Goal: Task Accomplishment & Management: Use online tool/utility

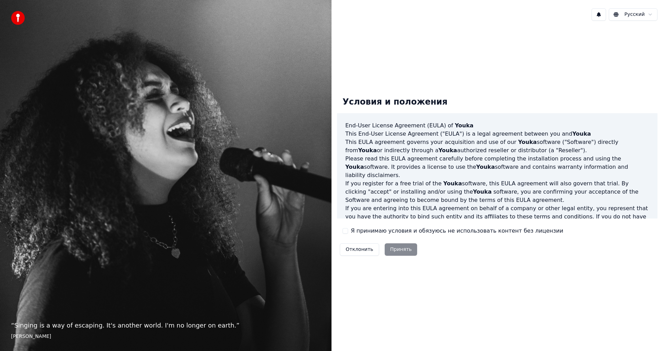
click at [343, 228] on button "Я принимаю условия и обязуюсь не использовать контент без лицензии" at bounding box center [345, 231] width 6 height 6
click at [396, 251] on button "Принять" at bounding box center [401, 249] width 33 height 12
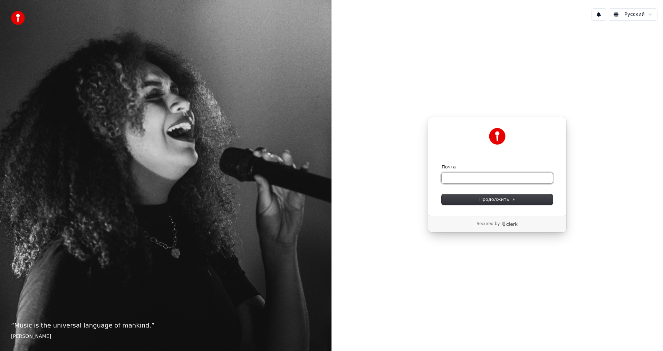
click at [456, 177] on input "Почта" at bounding box center [496, 178] width 111 height 10
paste input "**********"
click at [494, 201] on span "Продолжить" at bounding box center [497, 199] width 36 height 6
type input "**********"
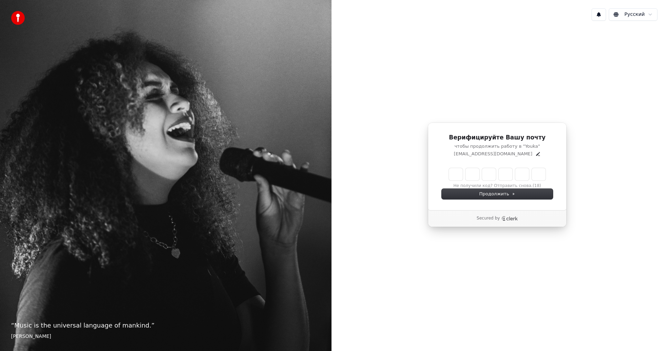
click at [455, 176] on input "Enter verification code" at bounding box center [497, 174] width 97 height 12
type input "******"
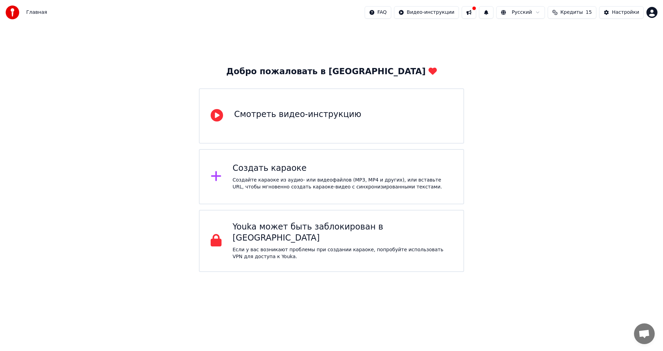
click at [273, 172] on div "Создать караоке" at bounding box center [343, 168] width 220 height 11
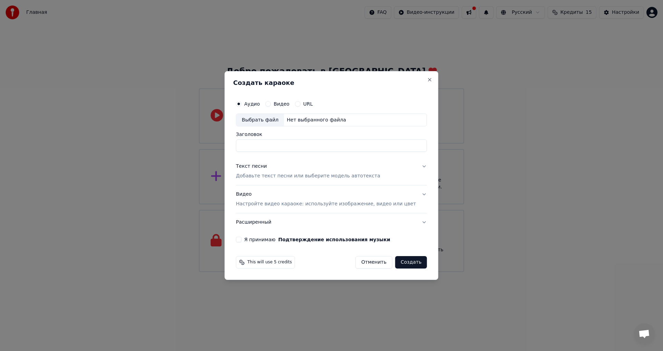
click at [271, 120] on div "Выбрать файл" at bounding box center [260, 120] width 48 height 12
type input "**********"
click at [261, 165] on div "Текст песни" at bounding box center [251, 166] width 31 height 7
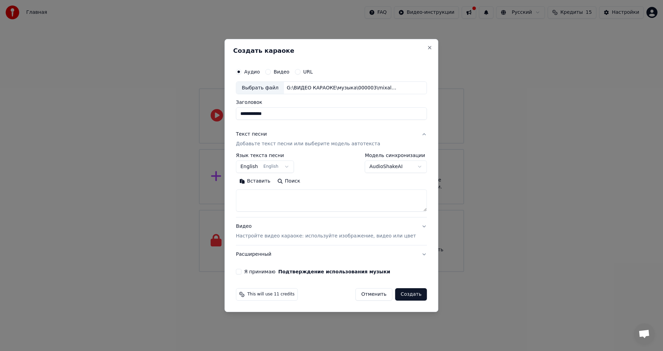
click at [264, 182] on button "Вставить" at bounding box center [255, 181] width 38 height 11
type textarea "**********"
click at [264, 168] on body "**********" at bounding box center [331, 136] width 663 height 272
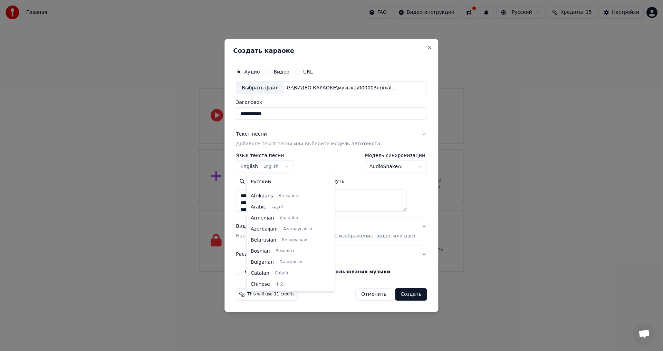
scroll to position [55, 0]
select select "**"
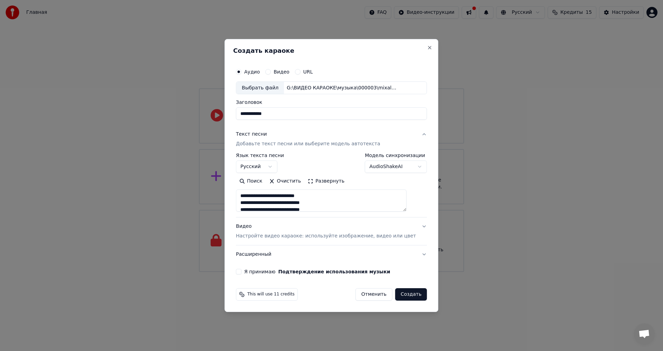
click at [253, 226] on div "Видео Настройте видео караоке: используйте изображение, видео или цвет" at bounding box center [326, 231] width 180 height 17
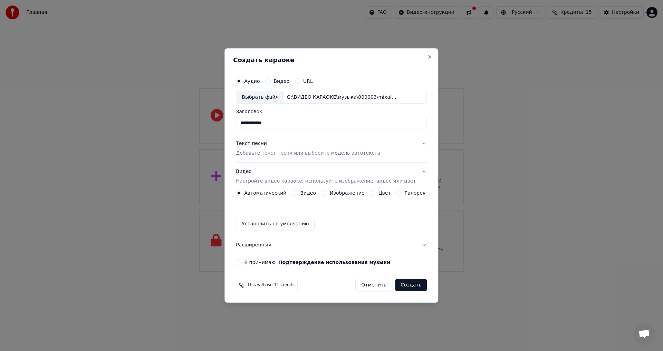
click at [372, 193] on button "Цвет" at bounding box center [373, 193] width 6 height 6
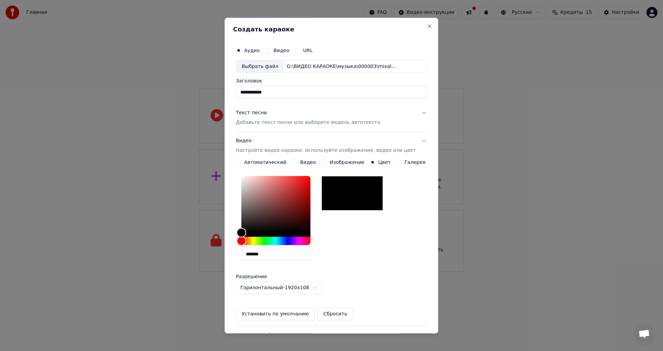
drag, startPoint x: 275, startPoint y: 256, endPoint x: 227, endPoint y: 256, distance: 48.3
click at [227, 256] on body "**********" at bounding box center [331, 136] width 663 height 272
paste input "text"
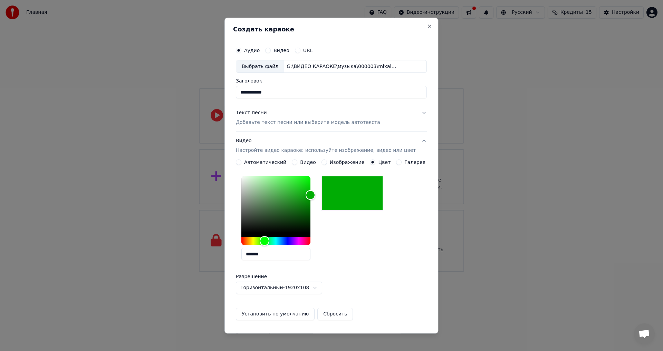
type input "*******"
click at [263, 313] on button "Установить по умолчанию" at bounding box center [275, 314] width 79 height 12
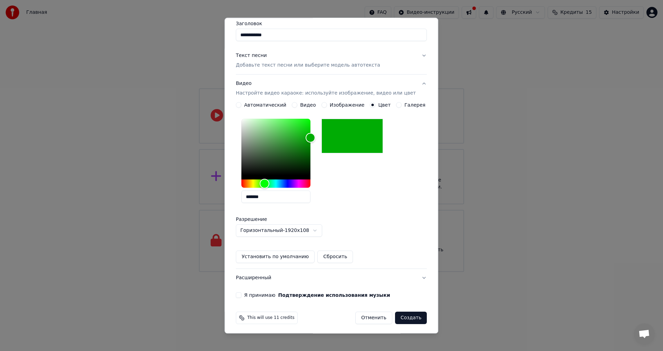
scroll to position [59, 0]
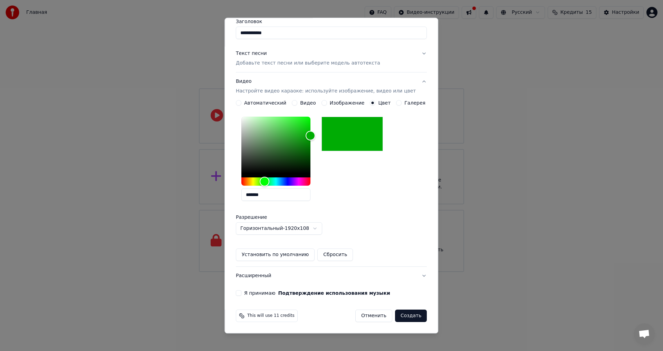
click at [241, 291] on button "Я принимаю Подтверждение использования музыки" at bounding box center [239, 294] width 6 height 6
click at [397, 315] on button "Создать" at bounding box center [411, 316] width 32 height 12
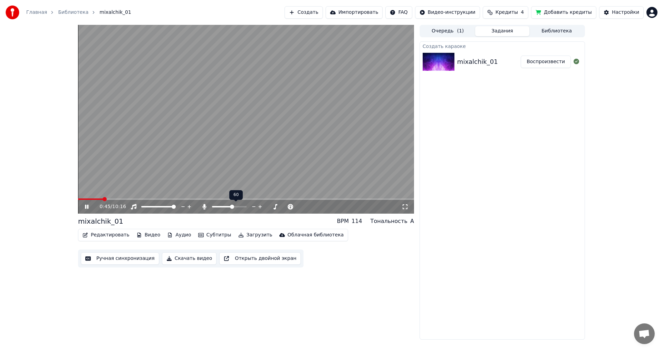
click at [233, 206] on span at bounding box center [232, 207] width 4 height 4
click at [85, 206] on icon at bounding box center [92, 207] width 16 height 6
click at [102, 235] on button "Редактировать" at bounding box center [106, 235] width 52 height 10
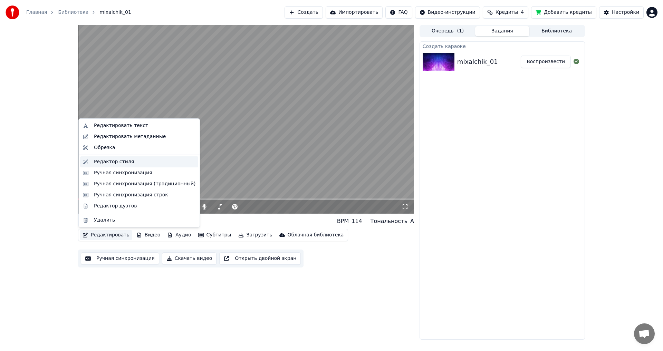
click at [110, 161] on div "Редактор стиля" at bounding box center [114, 161] width 40 height 7
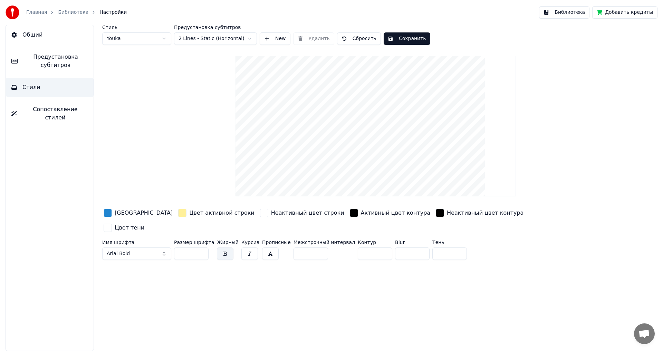
click at [109, 213] on div "button" at bounding box center [108, 213] width 8 height 8
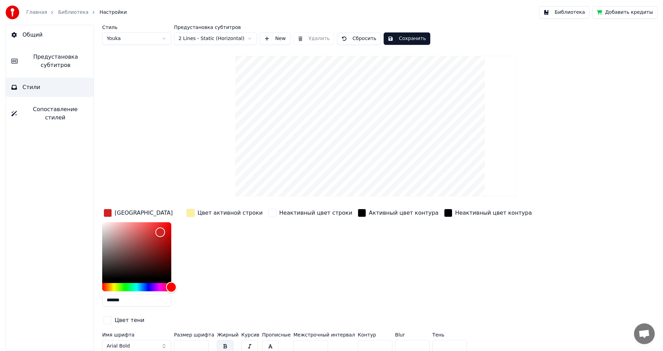
drag, startPoint x: 141, startPoint y: 286, endPoint x: 205, endPoint y: 281, distance: 64.1
click at [205, 281] on div "Цвет заливки ******* Цвет активной строки Неактивный цвет строки Активный цвет …" at bounding box center [334, 266] width 464 height 119
type input "*******"
drag, startPoint x: 159, startPoint y: 232, endPoint x: 201, endPoint y: 206, distance: 49.1
click at [201, 206] on div "Стиль Youka Предустановка субтитров 2 Lines - Static (Horizontal) New Удалить С…" at bounding box center [375, 190] width 547 height 330
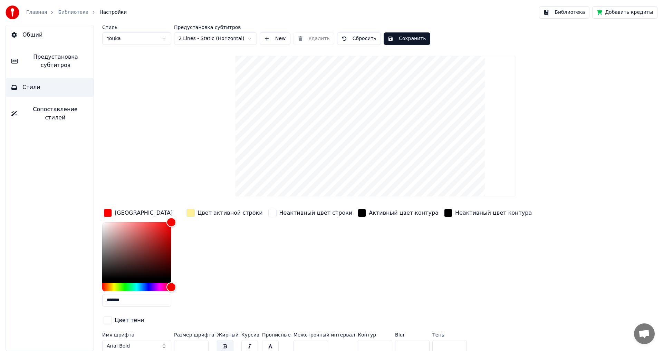
click at [193, 213] on div "button" at bounding box center [190, 213] width 8 height 8
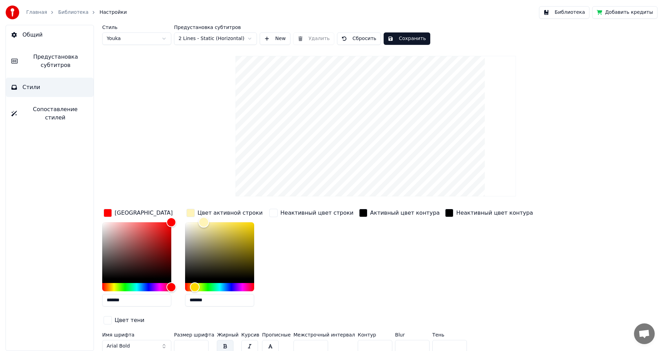
type input "*******"
drag, startPoint x: 213, startPoint y: 224, endPoint x: 161, endPoint y: 212, distance: 53.4
click at [161, 212] on div "Цвет заливки ******* Цвет активной строки ******* Неактивный цвет строки Активн…" at bounding box center [334, 266] width 464 height 119
drag, startPoint x: 186, startPoint y: 331, endPoint x: 143, endPoint y: 336, distance: 44.1
click at [143, 336] on div "Имя шрифта Arial Bold Размер шрифта ** Жирный Курсив Прописные Межстрочный инте…" at bounding box center [334, 343] width 464 height 23
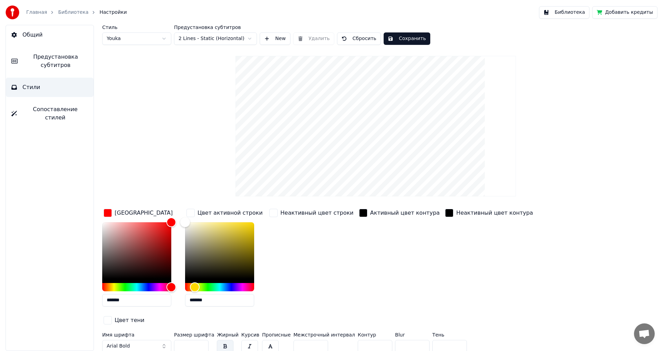
type input "**"
click at [370, 340] on input "*" at bounding box center [375, 346] width 35 height 12
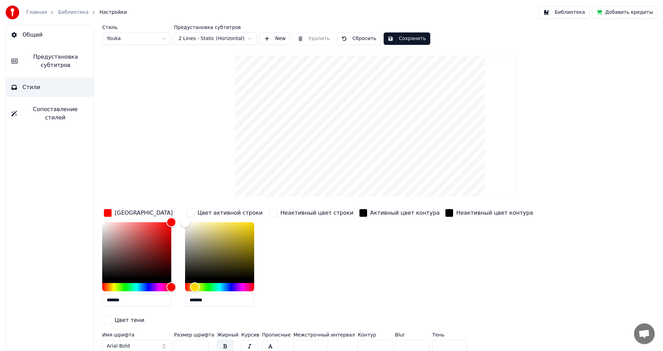
click at [370, 340] on input "*" at bounding box center [375, 346] width 35 height 12
type input "*"
click at [370, 340] on input "*" at bounding box center [375, 346] width 35 height 12
click at [396, 37] on button "Сохранить" at bounding box center [406, 38] width 47 height 12
click at [50, 60] on span "Предустановка субтитров" at bounding box center [55, 61] width 65 height 17
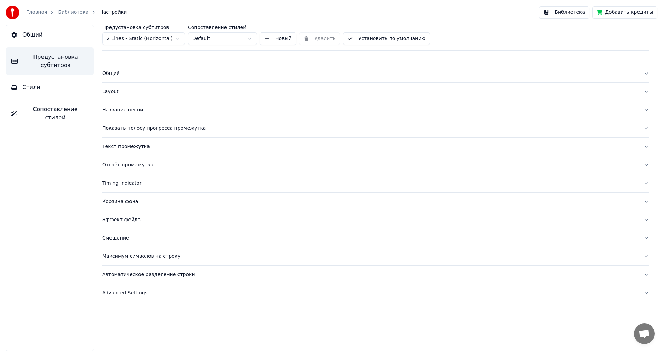
click at [109, 89] on div "Layout" at bounding box center [370, 91] width 536 height 7
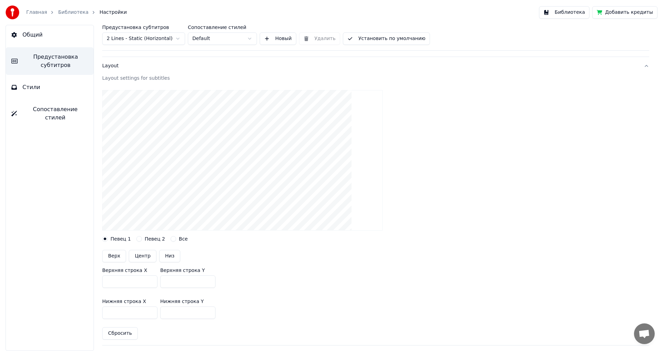
scroll to position [138, 0]
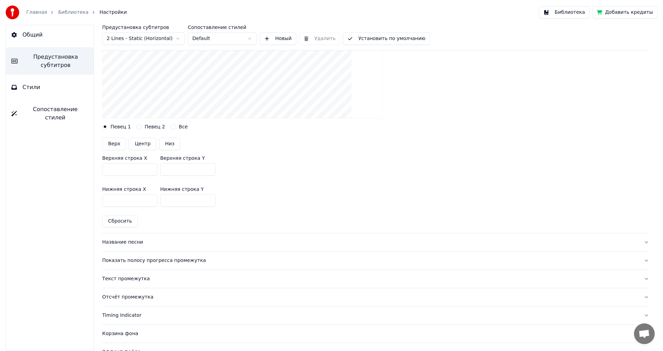
drag, startPoint x: 186, startPoint y: 168, endPoint x: 140, endPoint y: 170, distance: 45.6
click at [140, 170] on div "Верхняя строка X *** Верхняя строка Y ***" at bounding box center [375, 165] width 547 height 31
type input "***"
drag, startPoint x: 181, startPoint y: 201, endPoint x: 129, endPoint y: 203, distance: 52.5
click at [129, 203] on div "Нижняя строка X *** Нижняя строка Y ***" at bounding box center [375, 196] width 547 height 31
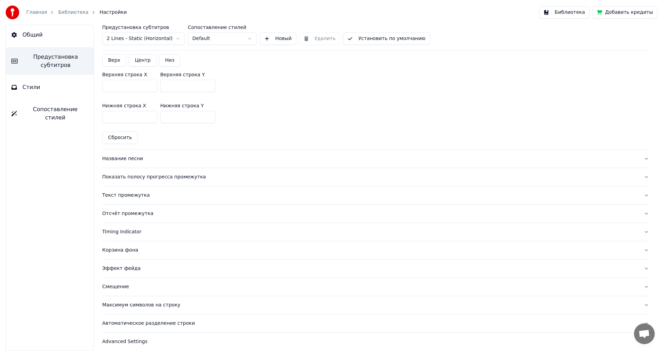
scroll to position [227, 0]
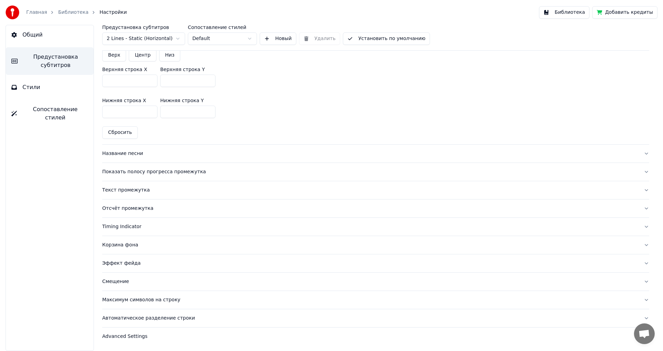
type input "***"
click at [129, 155] on div "Название песни" at bounding box center [370, 153] width 536 height 7
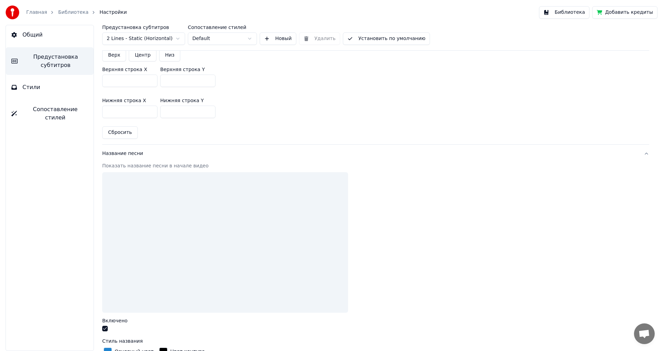
scroll to position [216, 0]
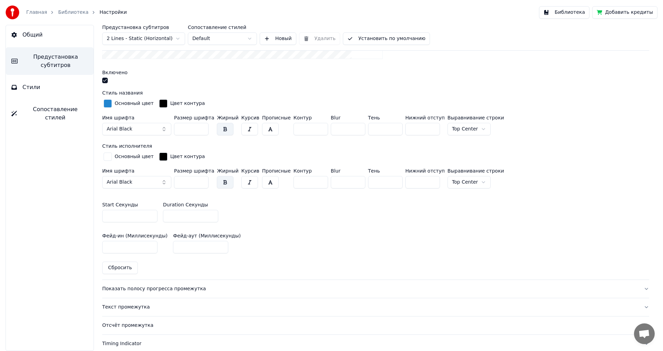
click at [104, 80] on button "button" at bounding box center [105, 81] width 6 height 6
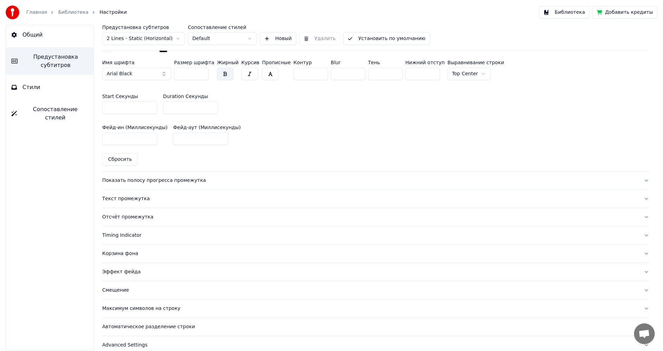
scroll to position [332, 0]
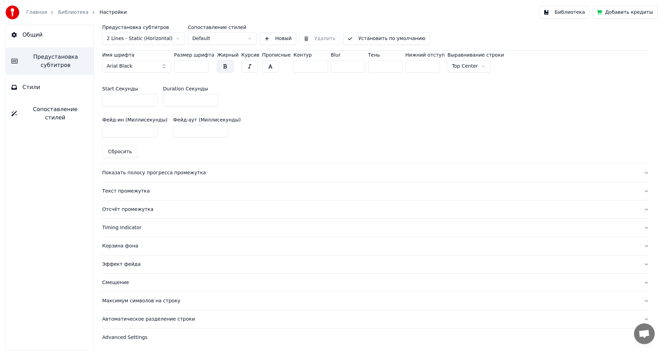
click at [124, 173] on div "Показать полосу прогресса промежутка" at bounding box center [370, 172] width 536 height 7
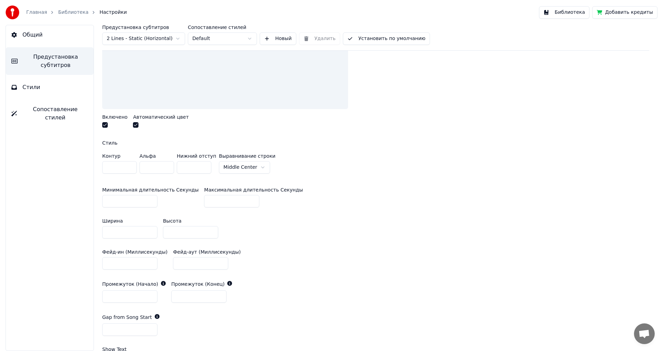
scroll to position [159, 0]
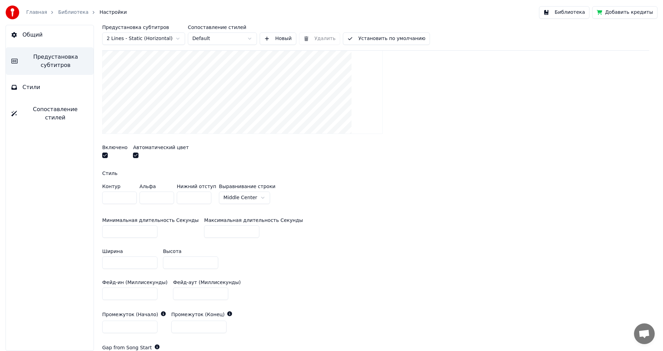
click at [104, 157] on button "button" at bounding box center [105, 156] width 6 height 6
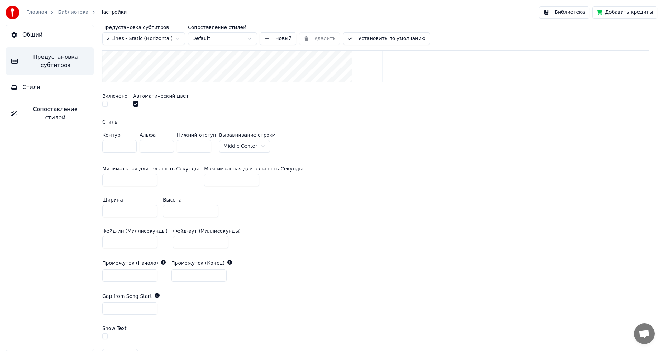
scroll to position [332, 0]
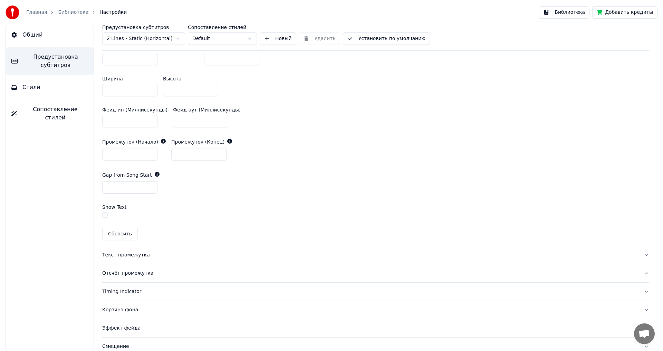
click at [123, 257] on div "Текст промежутка" at bounding box center [370, 255] width 536 height 7
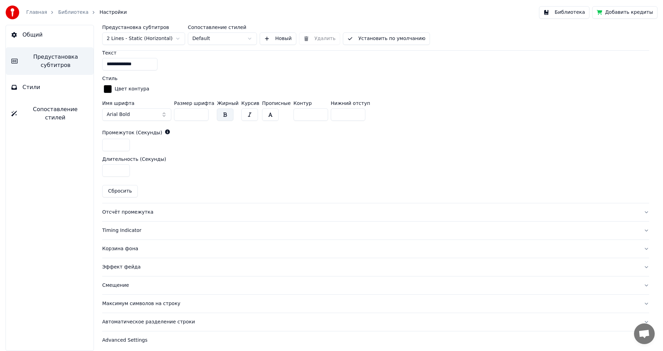
scroll to position [301, 0]
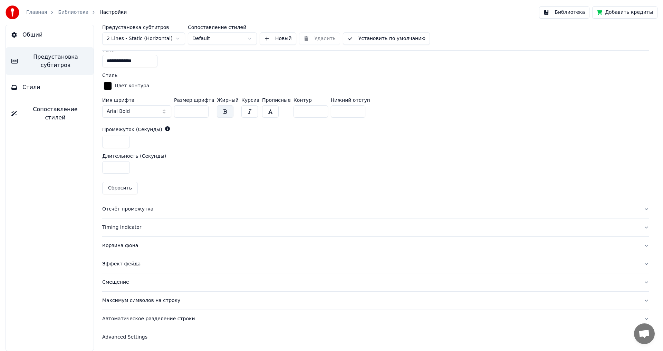
click at [119, 210] on div "Отсчёт промежутка" at bounding box center [370, 209] width 536 height 7
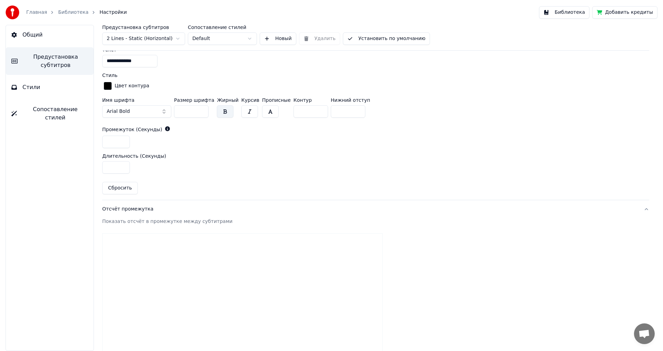
scroll to position [138, 0]
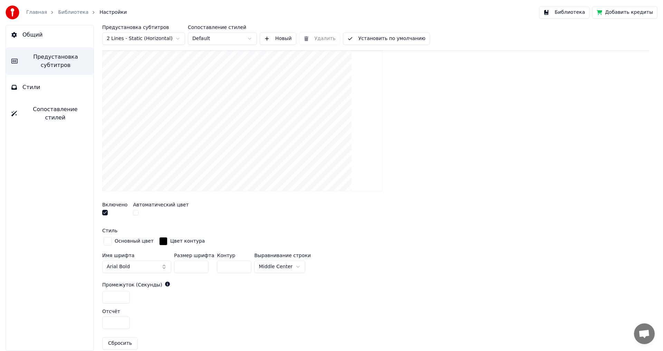
click at [103, 212] on button "button" at bounding box center [105, 213] width 6 height 6
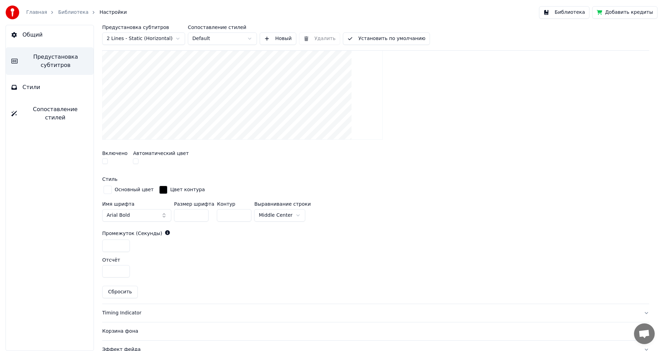
scroll to position [275, 0]
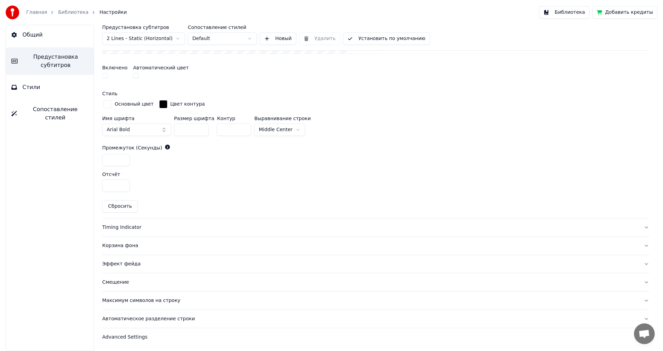
click at [116, 227] on div "Timing Indicator" at bounding box center [370, 227] width 536 height 7
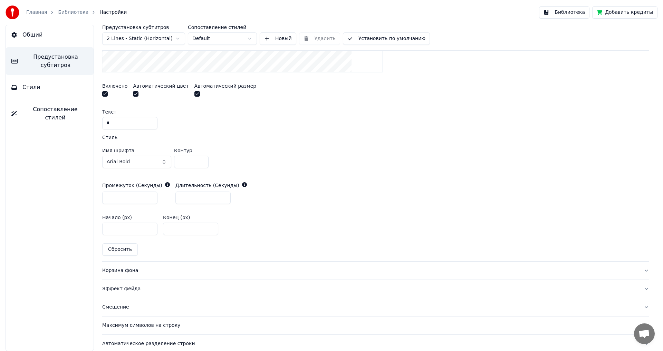
click at [104, 92] on button "button" at bounding box center [105, 94] width 6 height 6
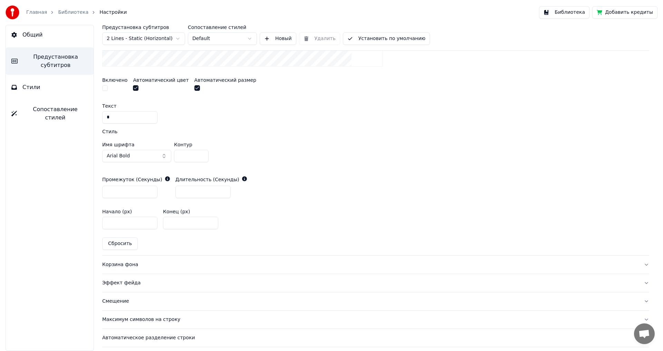
scroll to position [301, 0]
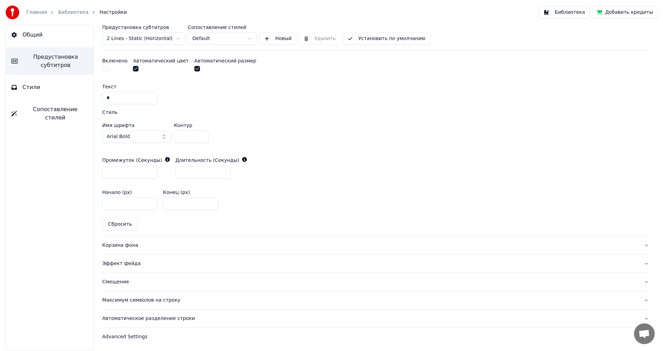
click at [117, 245] on div "Корзина фона" at bounding box center [370, 245] width 536 height 7
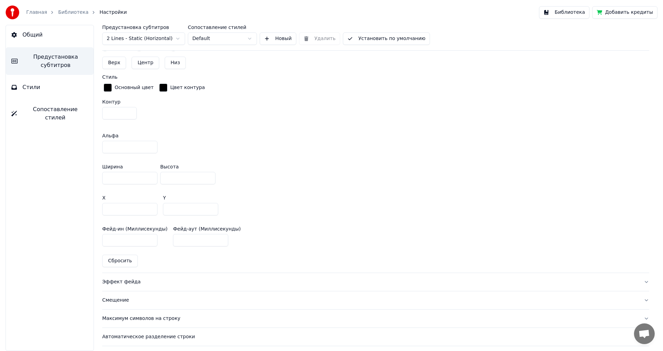
scroll to position [370, 0]
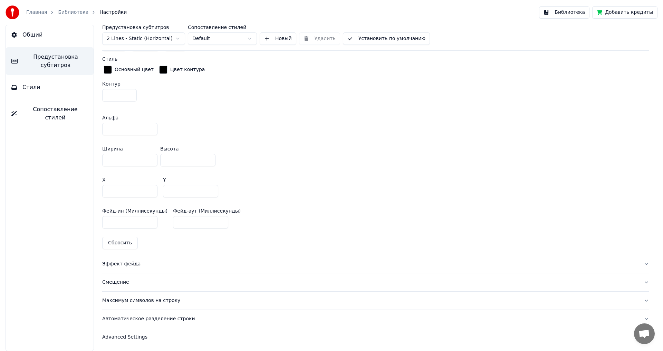
click at [126, 264] on div "Эффект фейда" at bounding box center [370, 264] width 536 height 7
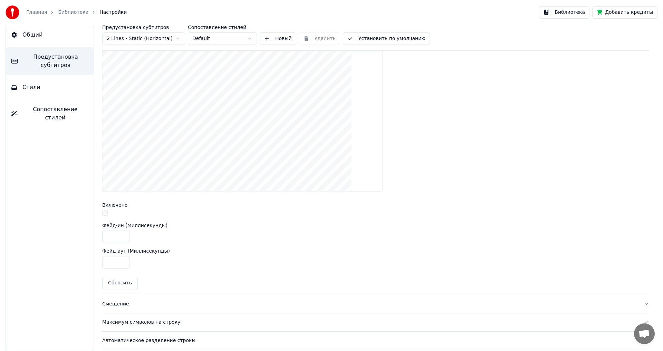
click at [103, 212] on button "button" at bounding box center [105, 213] width 6 height 6
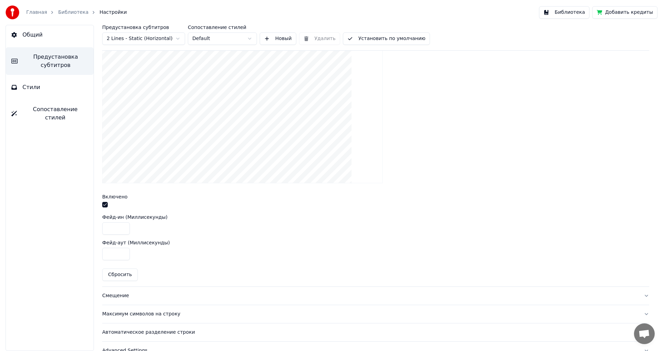
scroll to position [215, 0]
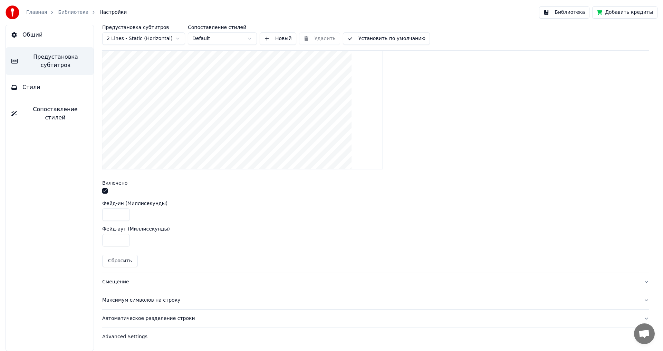
click at [109, 281] on div "Смещение" at bounding box center [370, 282] width 536 height 7
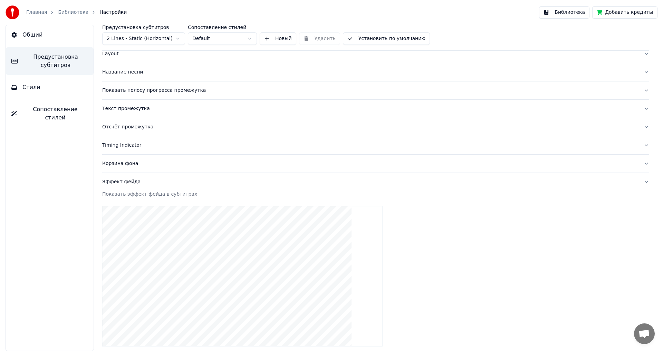
scroll to position [38, 0]
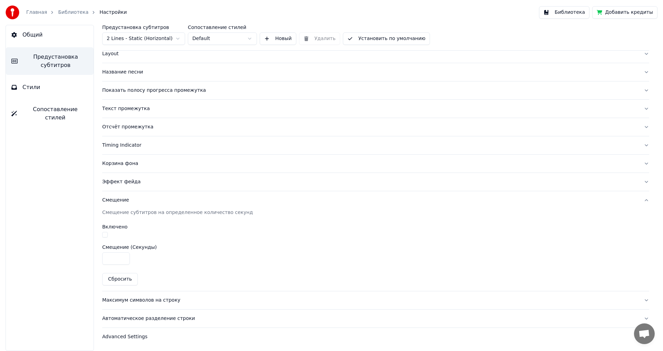
click at [104, 235] on button "button" at bounding box center [105, 235] width 6 height 6
click at [122, 300] on div "Максимум символов на строку" at bounding box center [370, 300] width 536 height 7
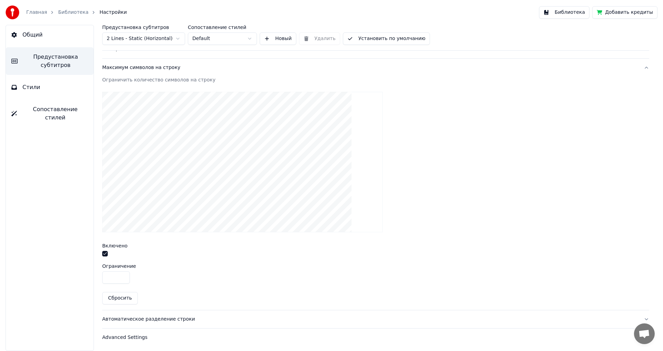
scroll to position [189, 0]
drag, startPoint x: 114, startPoint y: 275, endPoint x: 84, endPoint y: 276, distance: 29.7
click at [84, 276] on div "Общий Предустановка субтитров Стили Сопоставление стилей Предустановка субтитро…" at bounding box center [331, 188] width 663 height 326
type input "**"
click at [113, 319] on div "Автоматическое разделение строки" at bounding box center [370, 318] width 536 height 7
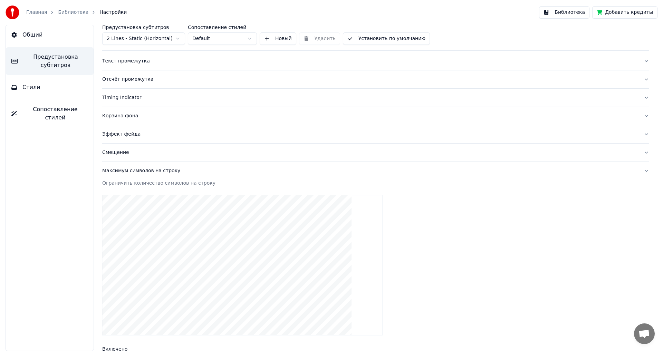
scroll to position [38, 0]
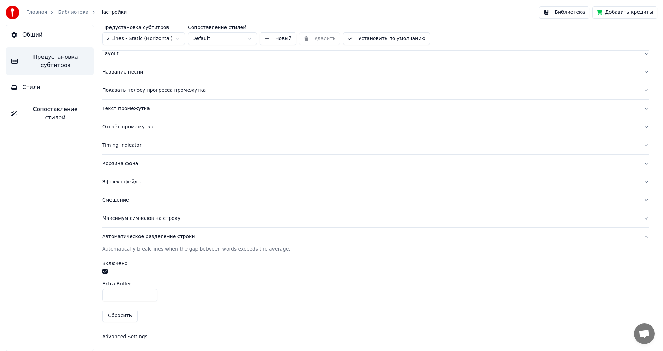
drag, startPoint x: 118, startPoint y: 293, endPoint x: 78, endPoint y: 297, distance: 39.5
click at [78, 297] on div "Общий Предустановка субтитров Стили Сопоставление стилей Предустановка субтитро…" at bounding box center [331, 188] width 663 height 326
type input "*"
click at [130, 337] on div "Advanced Settings" at bounding box center [370, 336] width 536 height 7
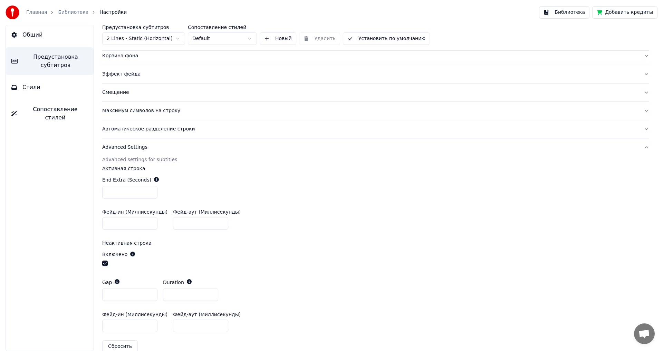
scroll to position [158, 0]
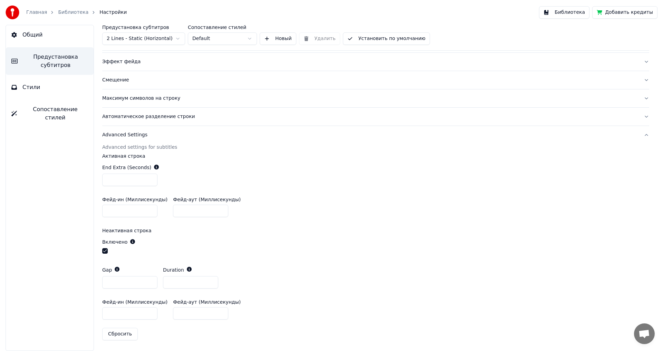
click at [105, 251] on button "button" at bounding box center [105, 251] width 6 height 6
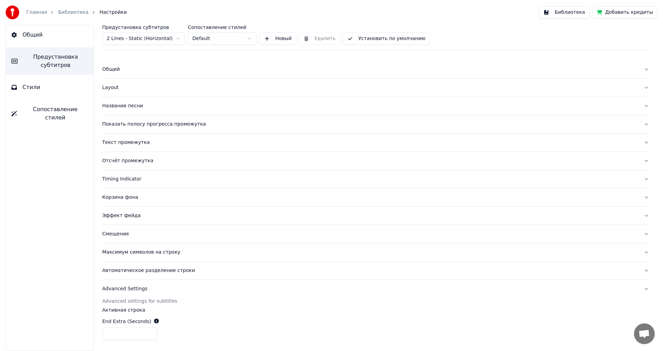
scroll to position [0, 0]
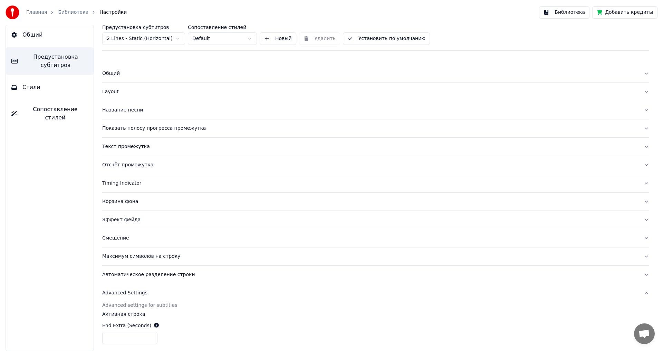
click at [568, 13] on button "Библиотека" at bounding box center [564, 12] width 50 height 12
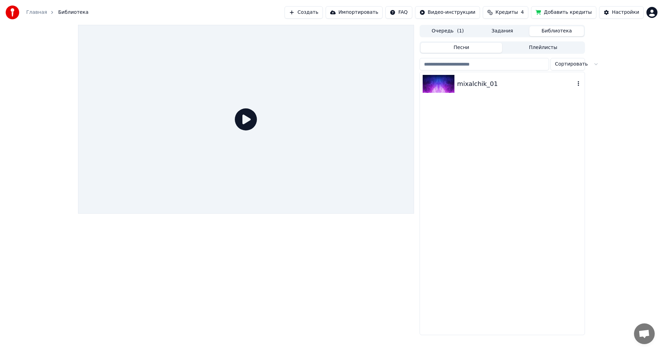
click at [437, 84] on img at bounding box center [438, 84] width 32 height 18
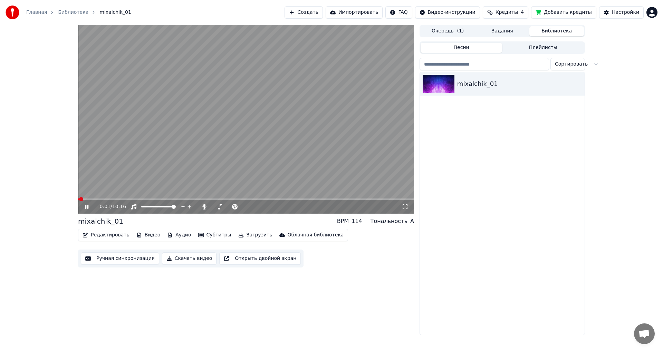
click at [85, 207] on icon at bounding box center [92, 207] width 16 height 6
click at [87, 204] on icon at bounding box center [92, 207] width 16 height 6
click at [381, 199] on span at bounding box center [246, 198] width 336 height 1
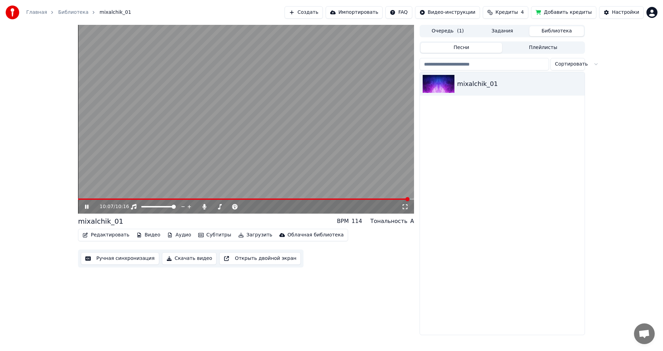
click at [85, 198] on span at bounding box center [243, 198] width 331 height 1
click at [86, 206] on icon at bounding box center [86, 207] width 3 height 4
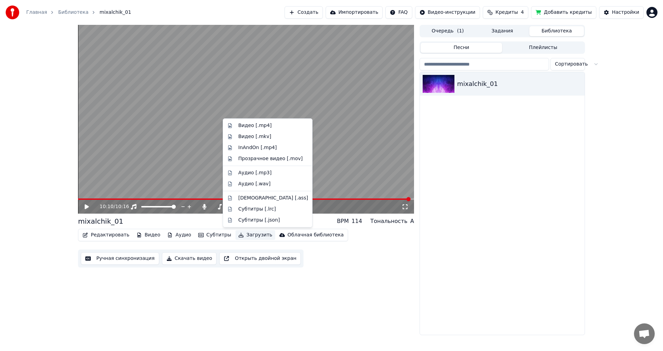
click at [243, 234] on button "Загрузить" at bounding box center [255, 235] width 40 height 10
click at [256, 125] on div "Видео [.mp4]" at bounding box center [254, 125] width 33 height 7
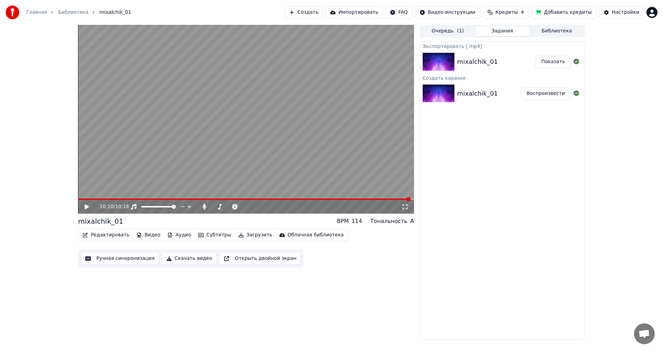
click at [553, 62] on button "Показать" at bounding box center [553, 62] width 36 height 12
